Goal: Task Accomplishment & Management: Manage account settings

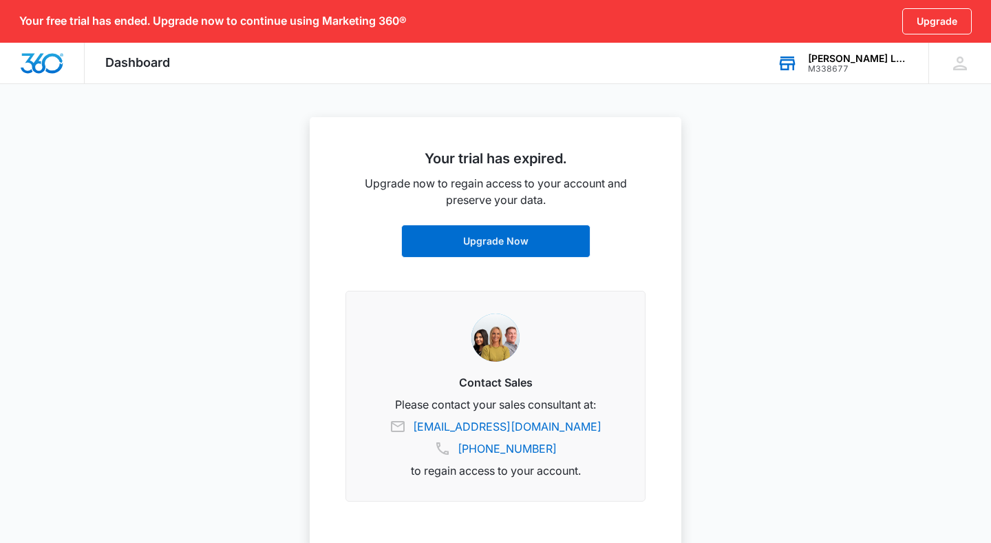
click at [868, 61] on div "[PERSON_NAME] Law Accident Injury Attorneys" at bounding box center [858, 58] width 101 height 11
click at [941, 78] on div "jg jon groth grothlawfirm03@gmail.com My Profile Notifications Support Logout T…" at bounding box center [960, 63] width 63 height 41
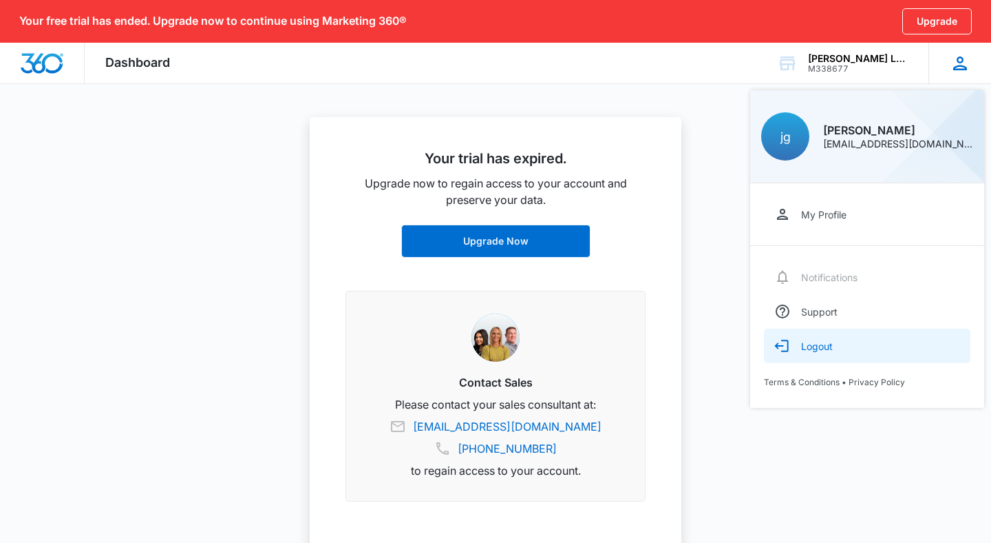
click at [818, 350] on div "Logout" at bounding box center [817, 346] width 32 height 12
